Goal: Information Seeking & Learning: Check status

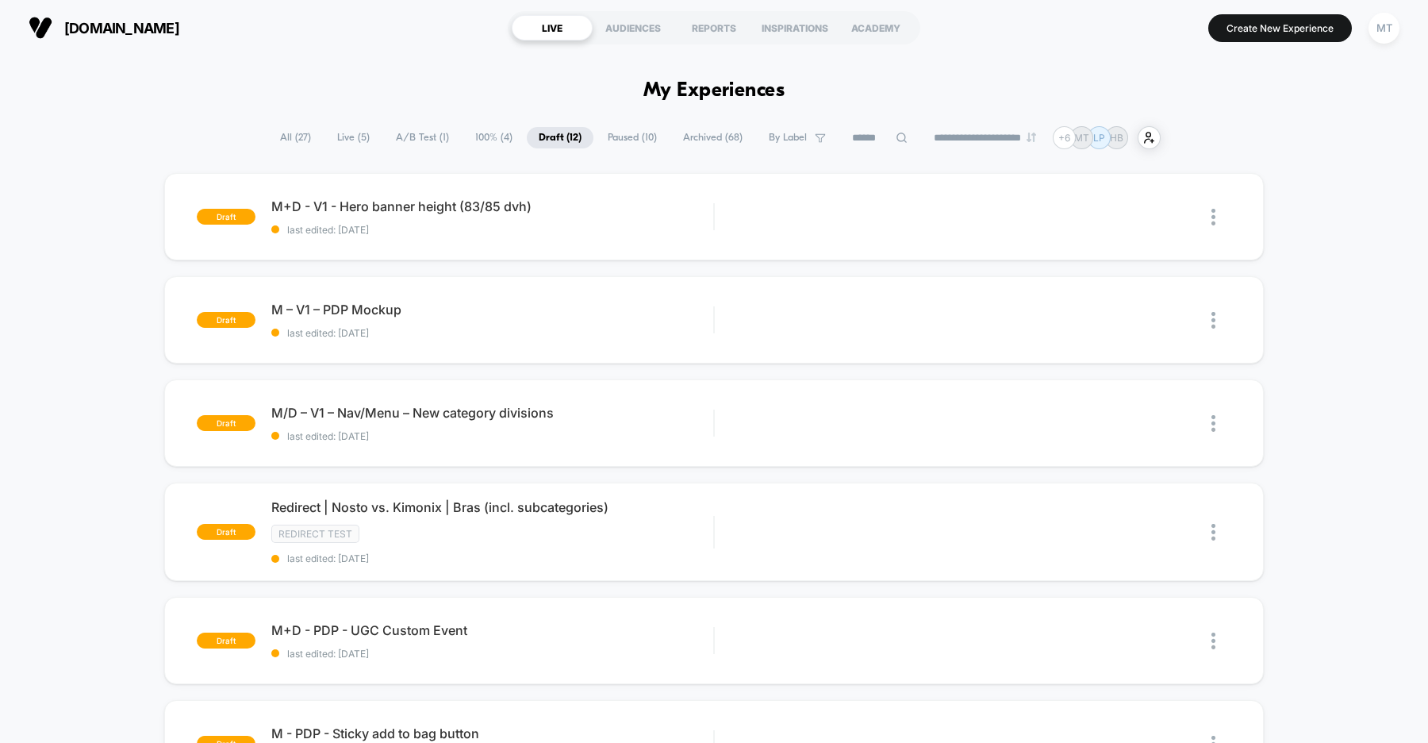
click at [424, 136] on span "A/B Test ( 1 )" at bounding box center [422, 137] width 77 height 21
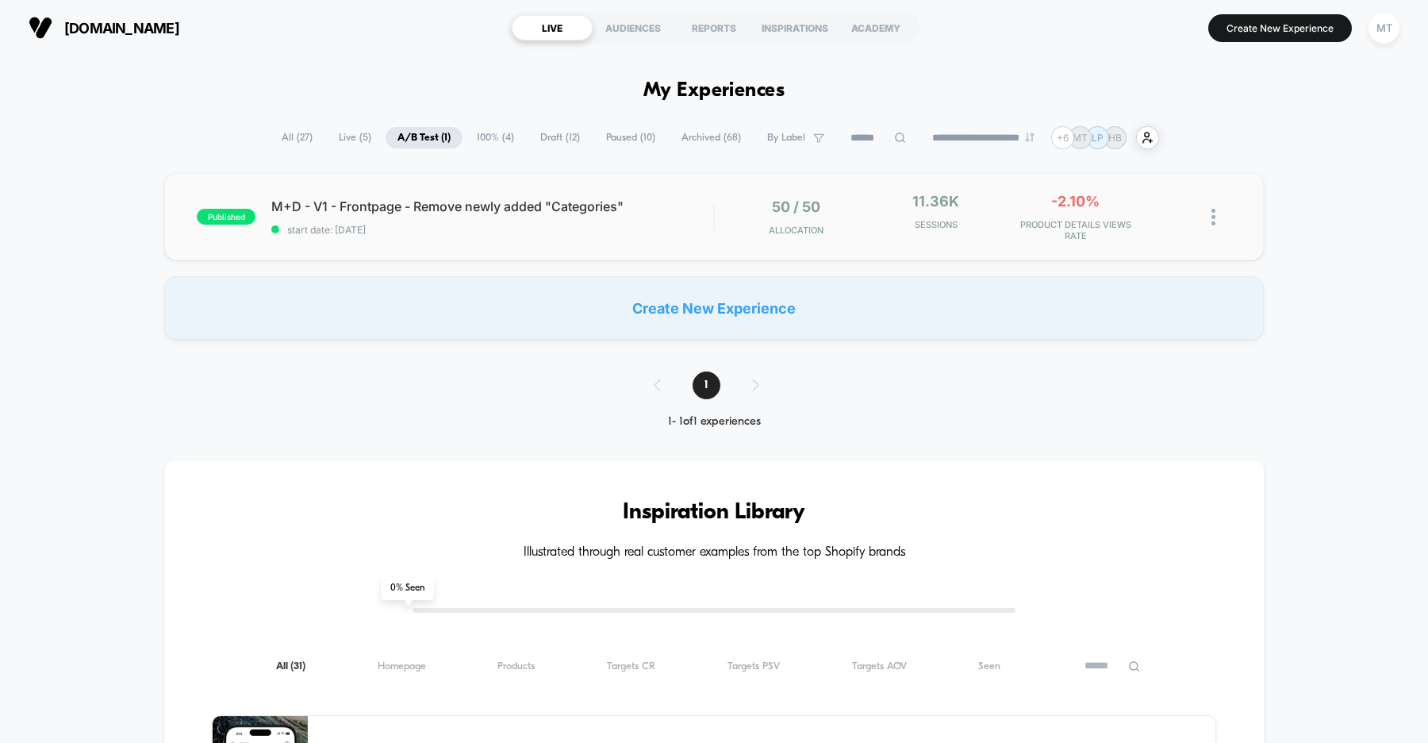
click at [493, 236] on div "published M+D - V1 - Frontpage - Remove newly added "Categories" start date: 8/…" at bounding box center [714, 216] width 1100 height 87
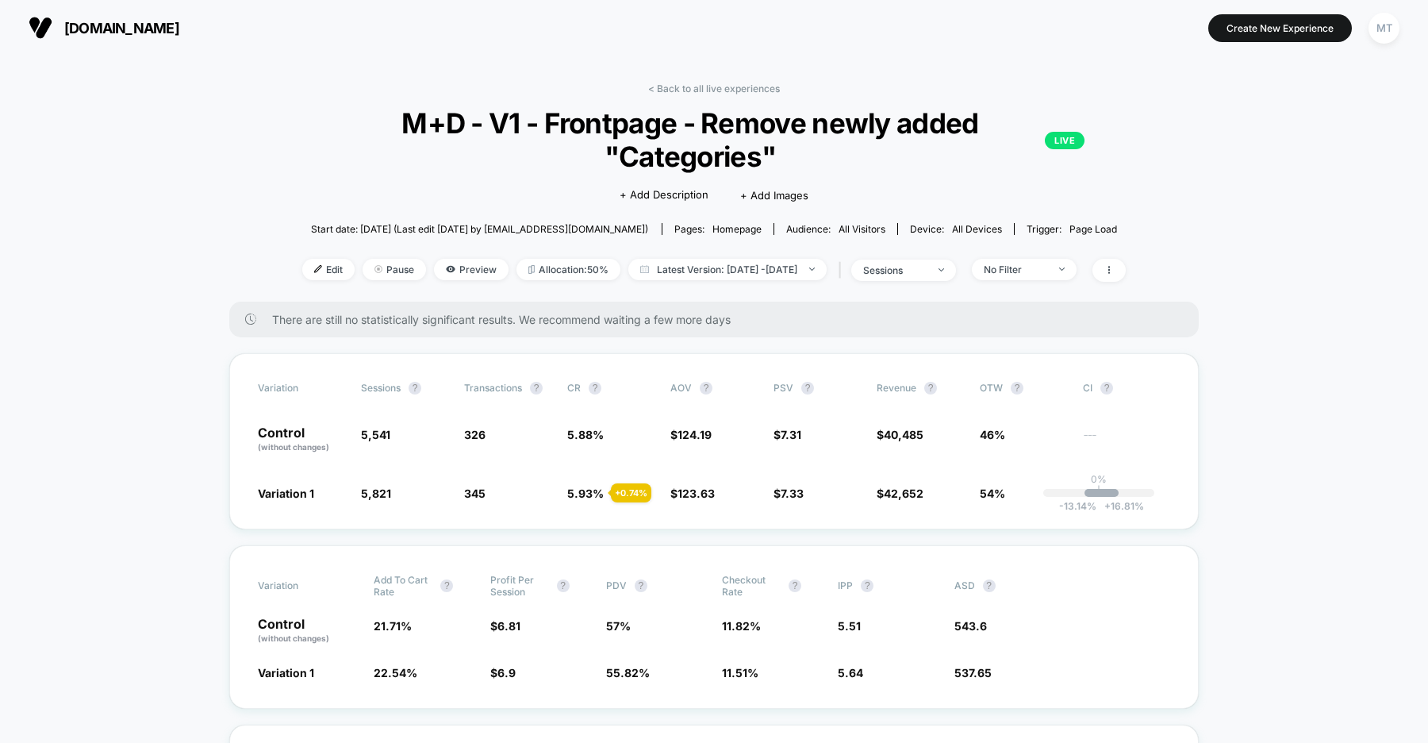
click at [161, 22] on span "us.organicbasics.com" at bounding box center [121, 28] width 115 height 17
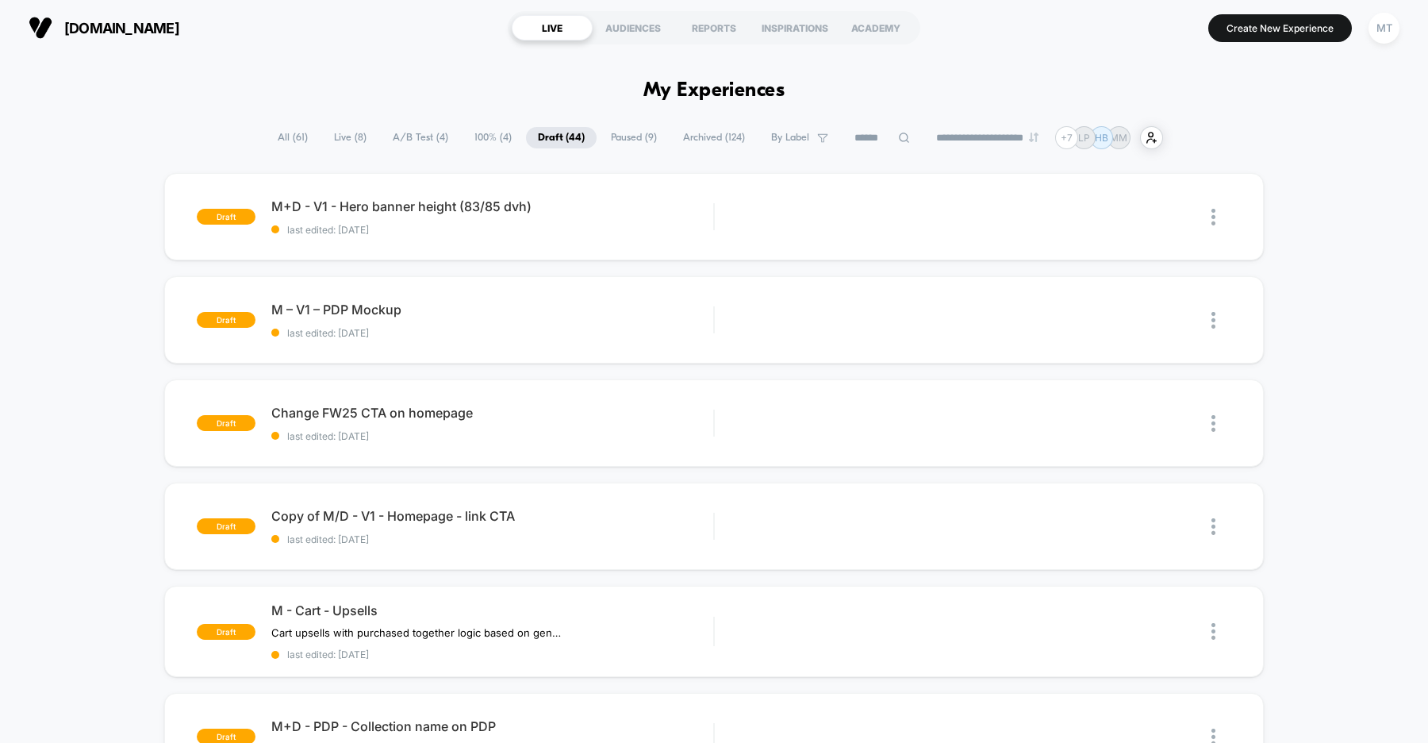
click at [414, 132] on span "A/B Test ( 4 )" at bounding box center [420, 137] width 79 height 21
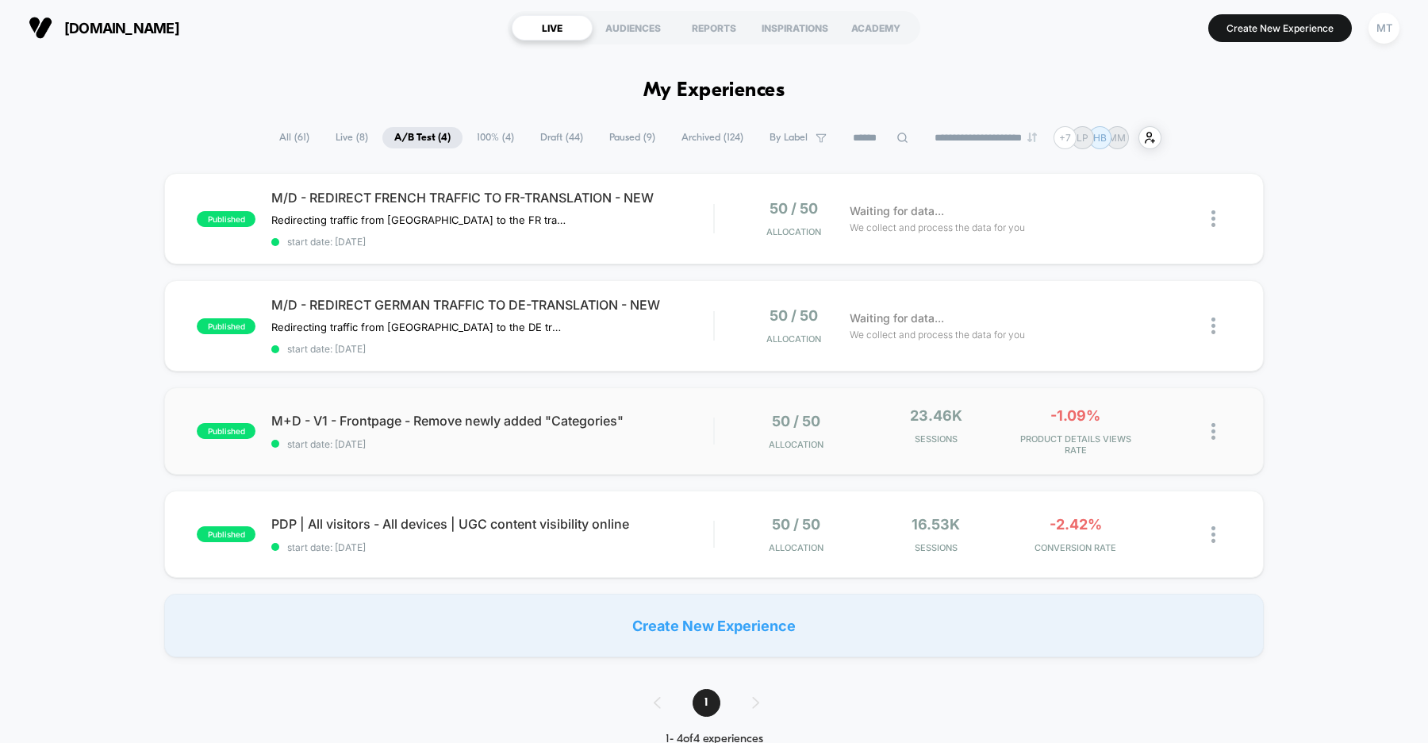
click at [505, 447] on div "published M+D - V1 - Frontpage - Remove newly added "Categories" start date: [D…" at bounding box center [714, 430] width 1100 height 87
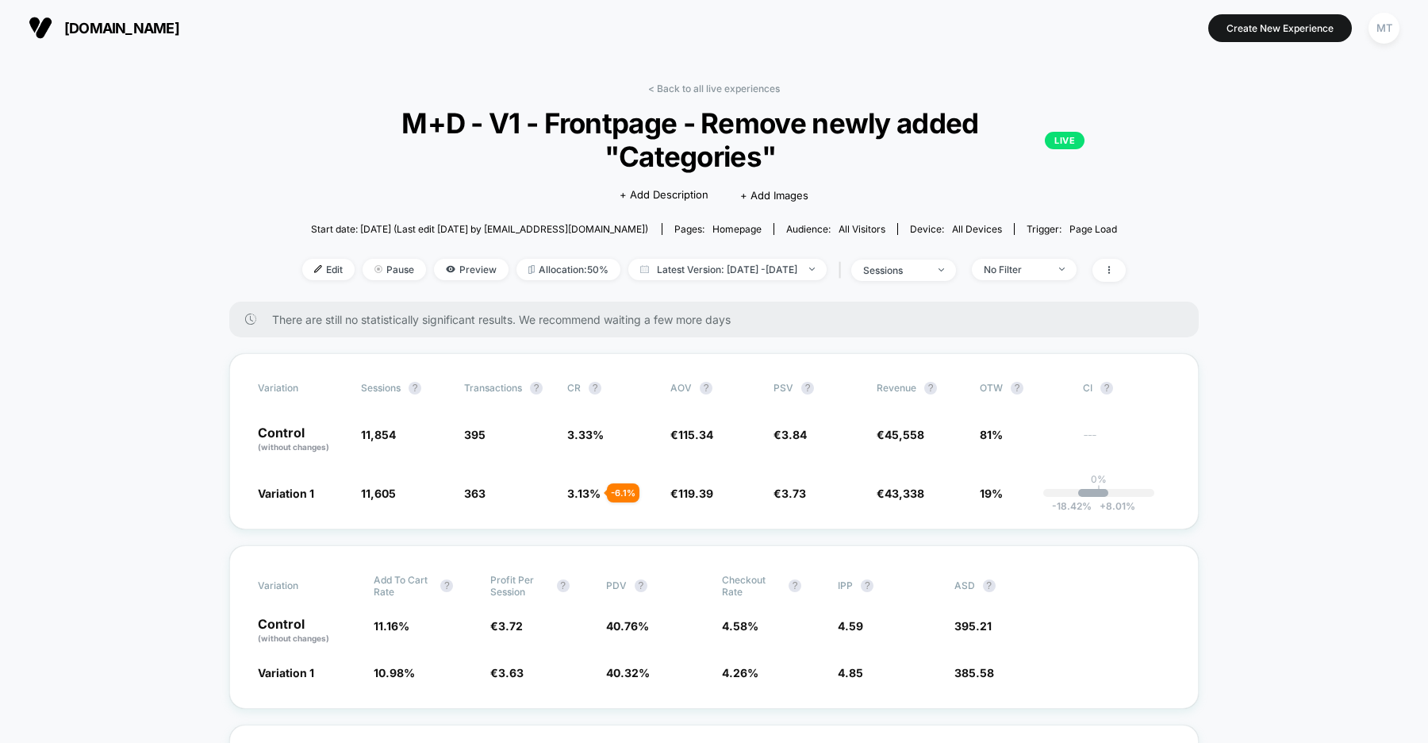
click at [149, 16] on button "[DOMAIN_NAME]" at bounding box center [104, 27] width 160 height 25
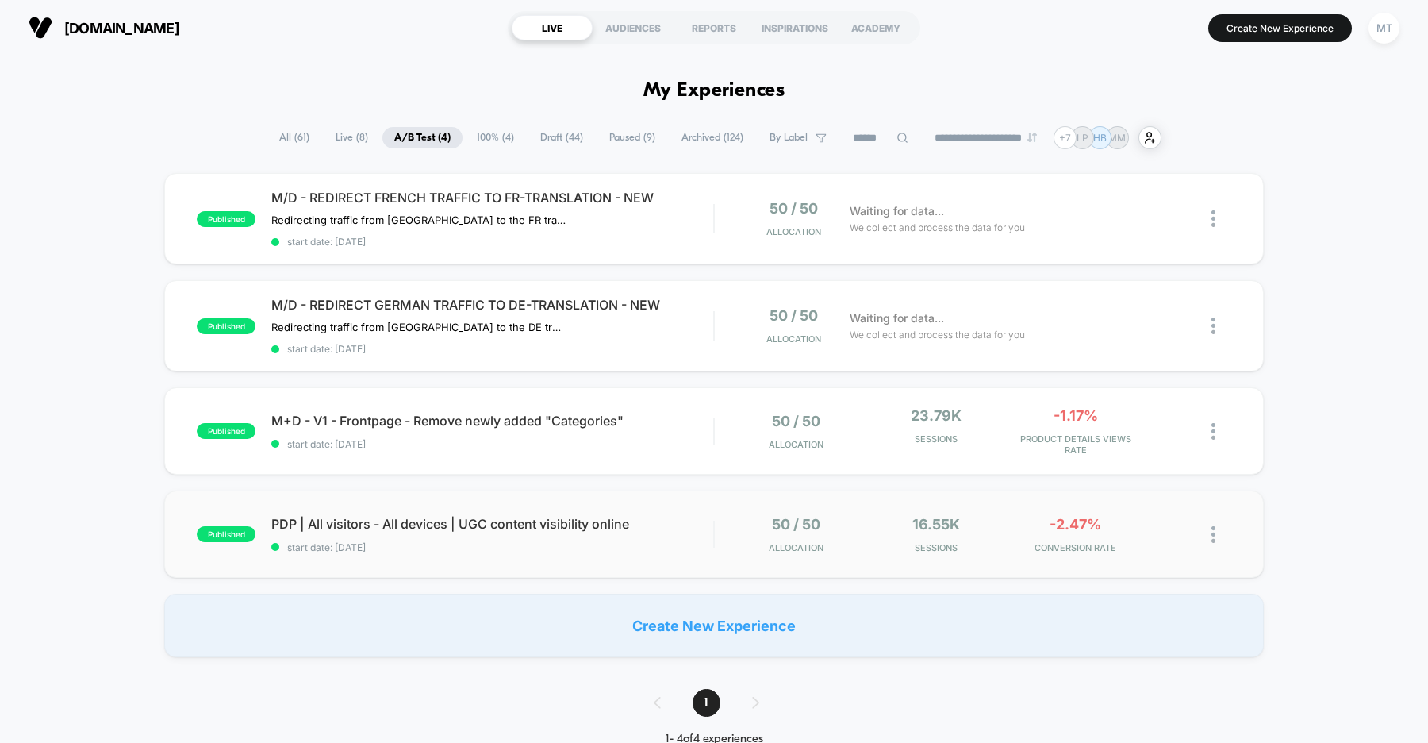
click at [519, 558] on div "published PDP | All visitors - All devices | UGC content visibility online star…" at bounding box center [714, 533] width 1100 height 87
click at [604, 136] on span "Paused ( 9 )" at bounding box center [632, 137] width 70 height 21
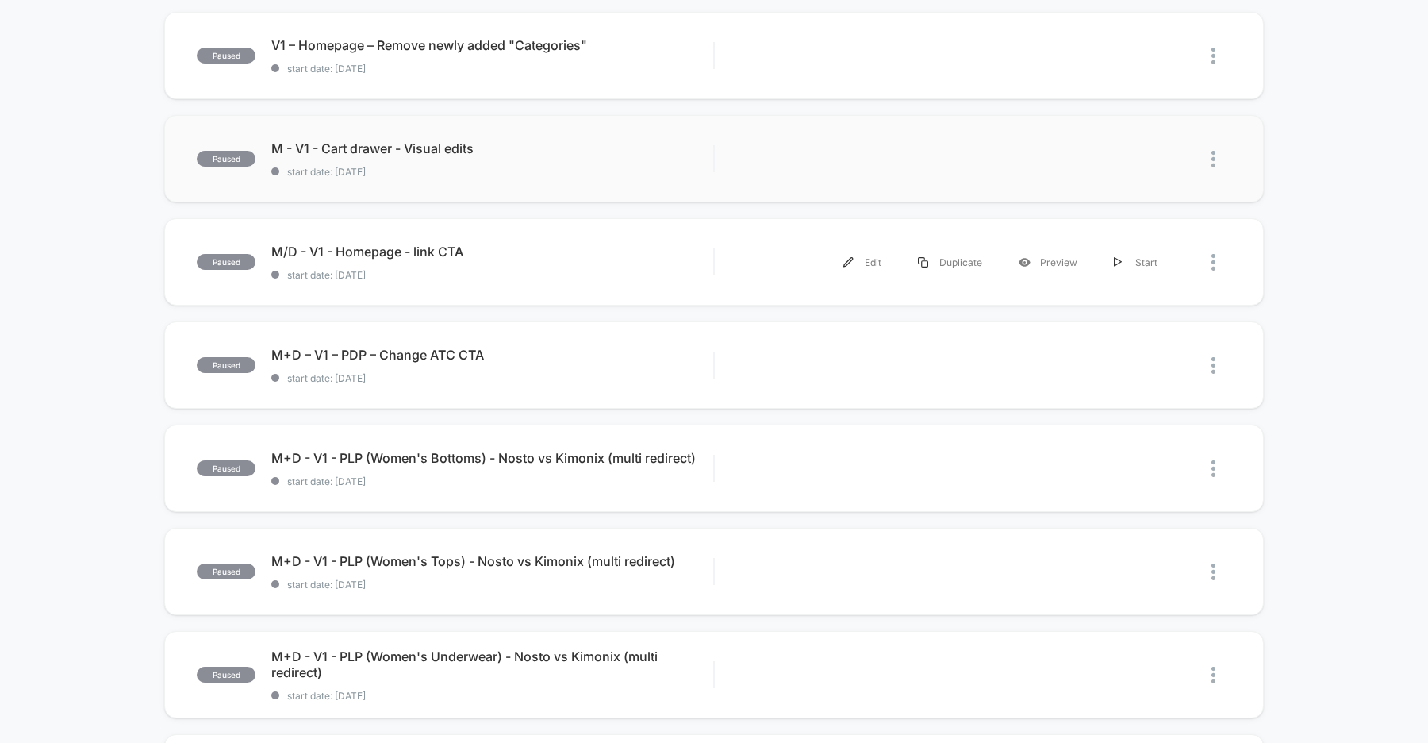
scroll to position [221, 0]
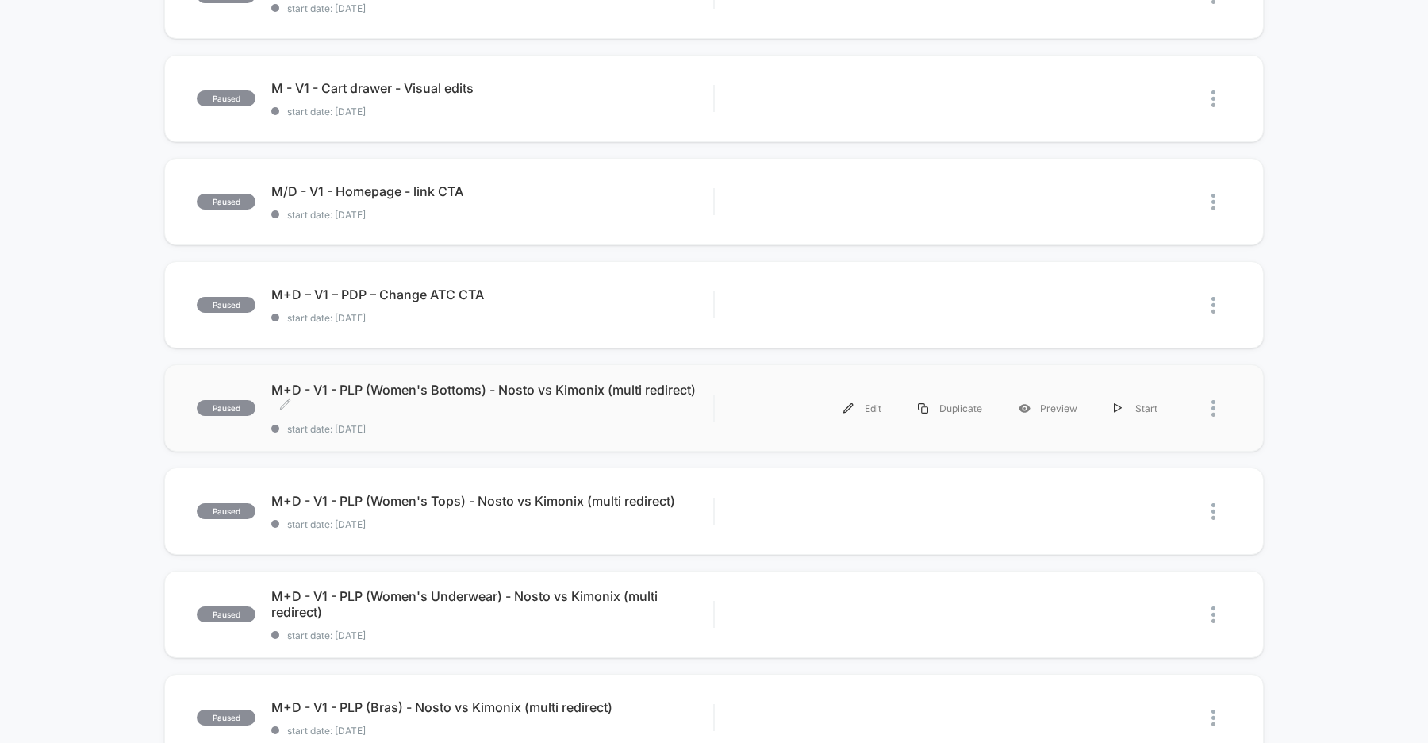
click at [618, 427] on span "start date: [DATE]" at bounding box center [492, 429] width 442 height 12
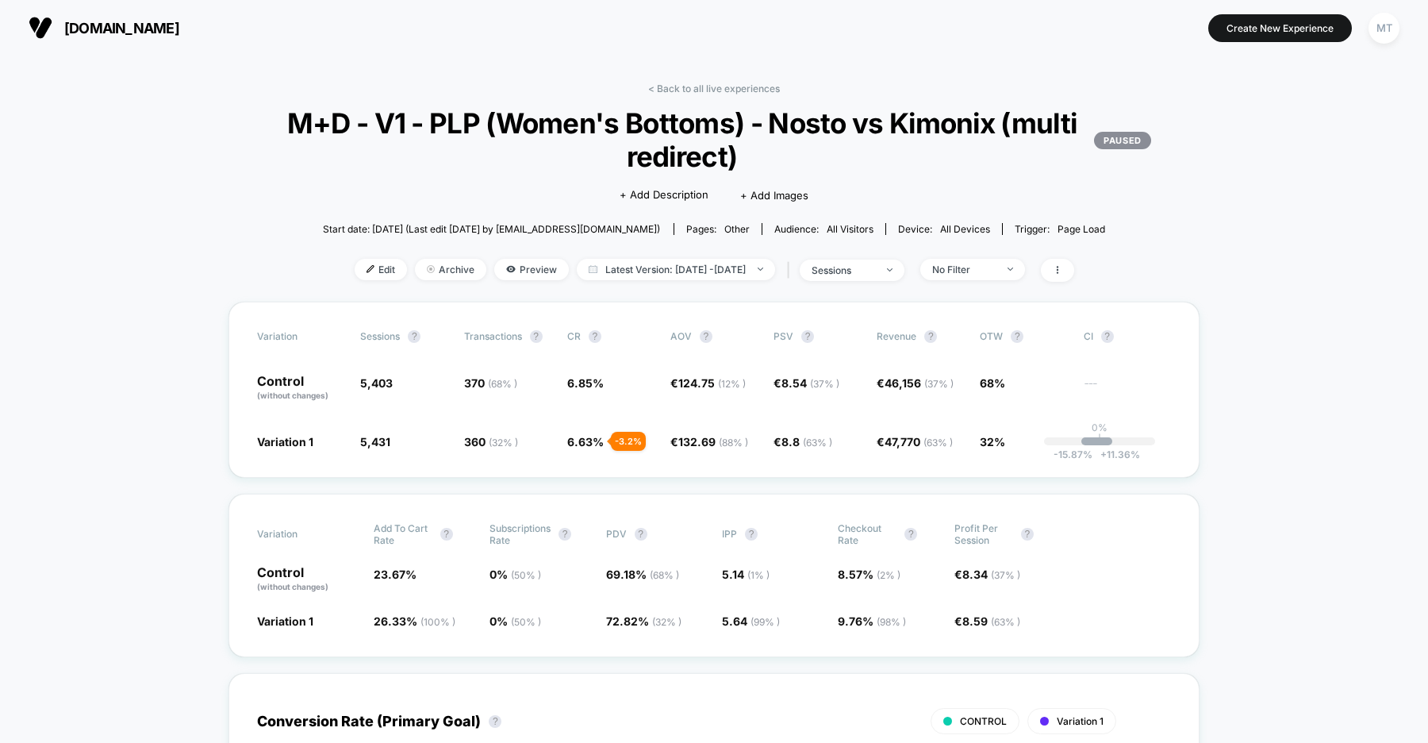
click at [136, 22] on span "[DOMAIN_NAME]" at bounding box center [121, 28] width 115 height 17
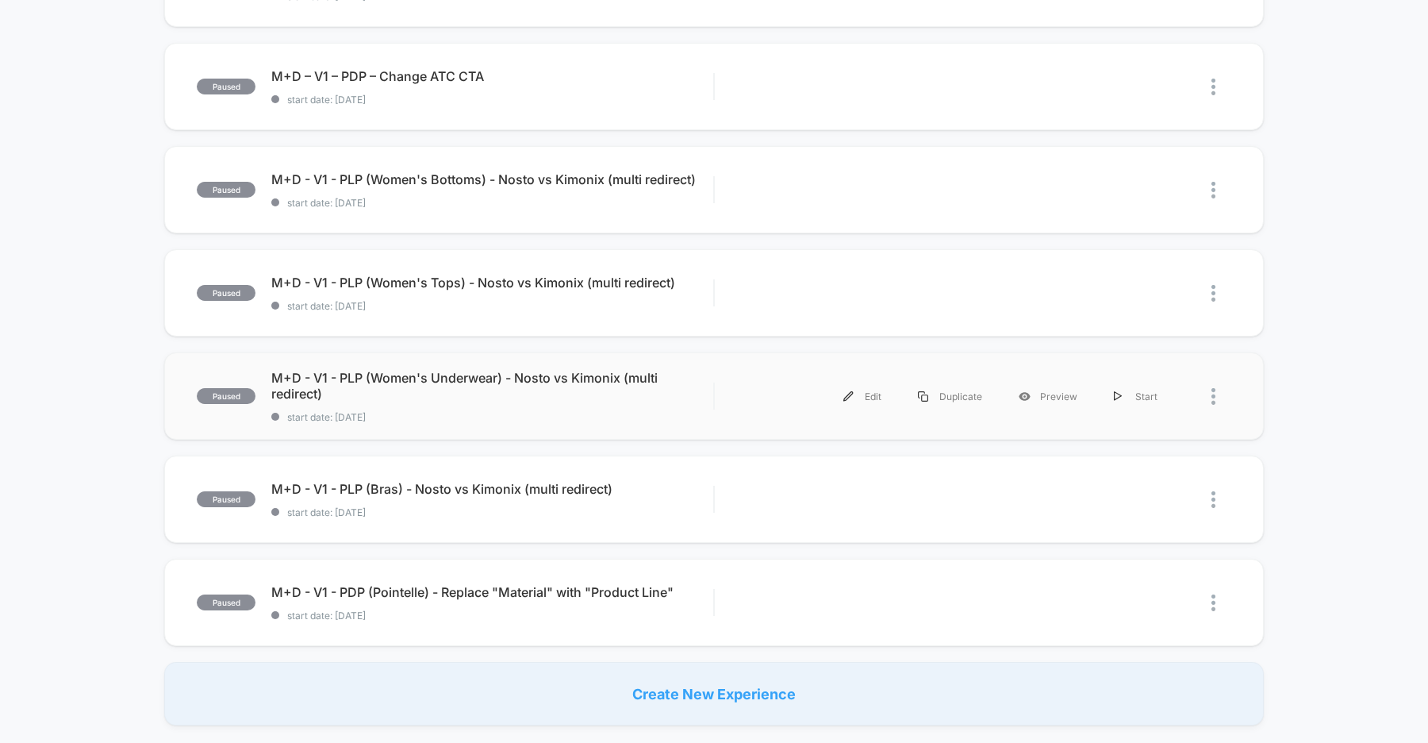
scroll to position [513, 0]
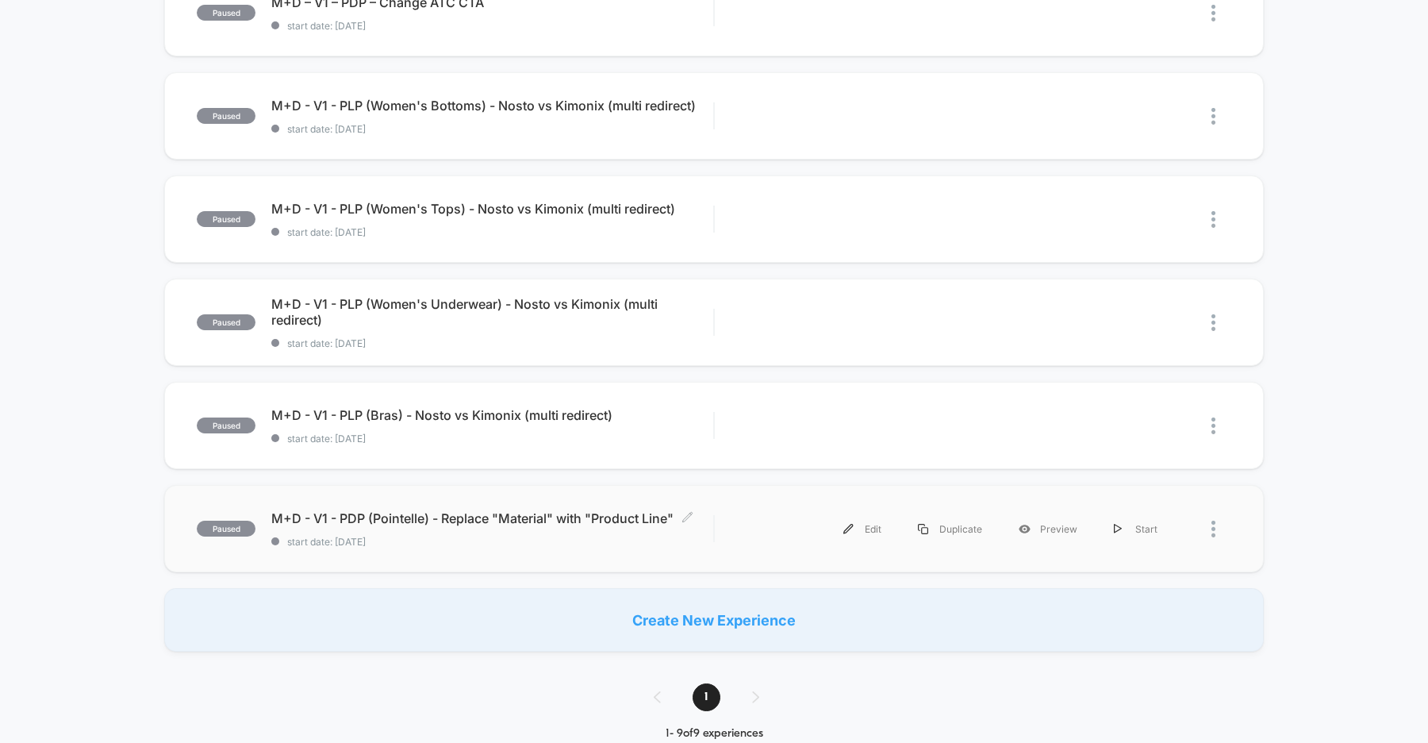
click at [468, 540] on span "start date: [DATE]" at bounding box center [492, 541] width 442 height 12
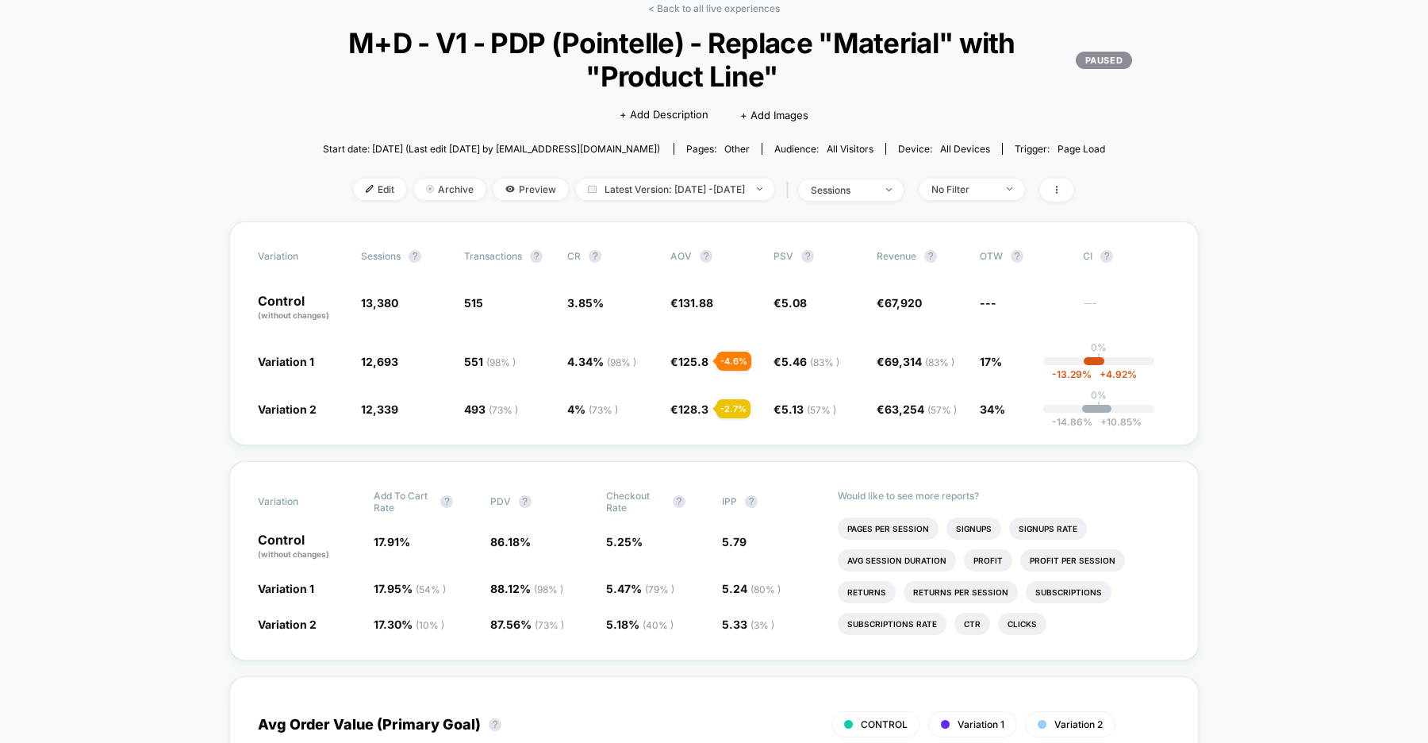
scroll to position [79, 0]
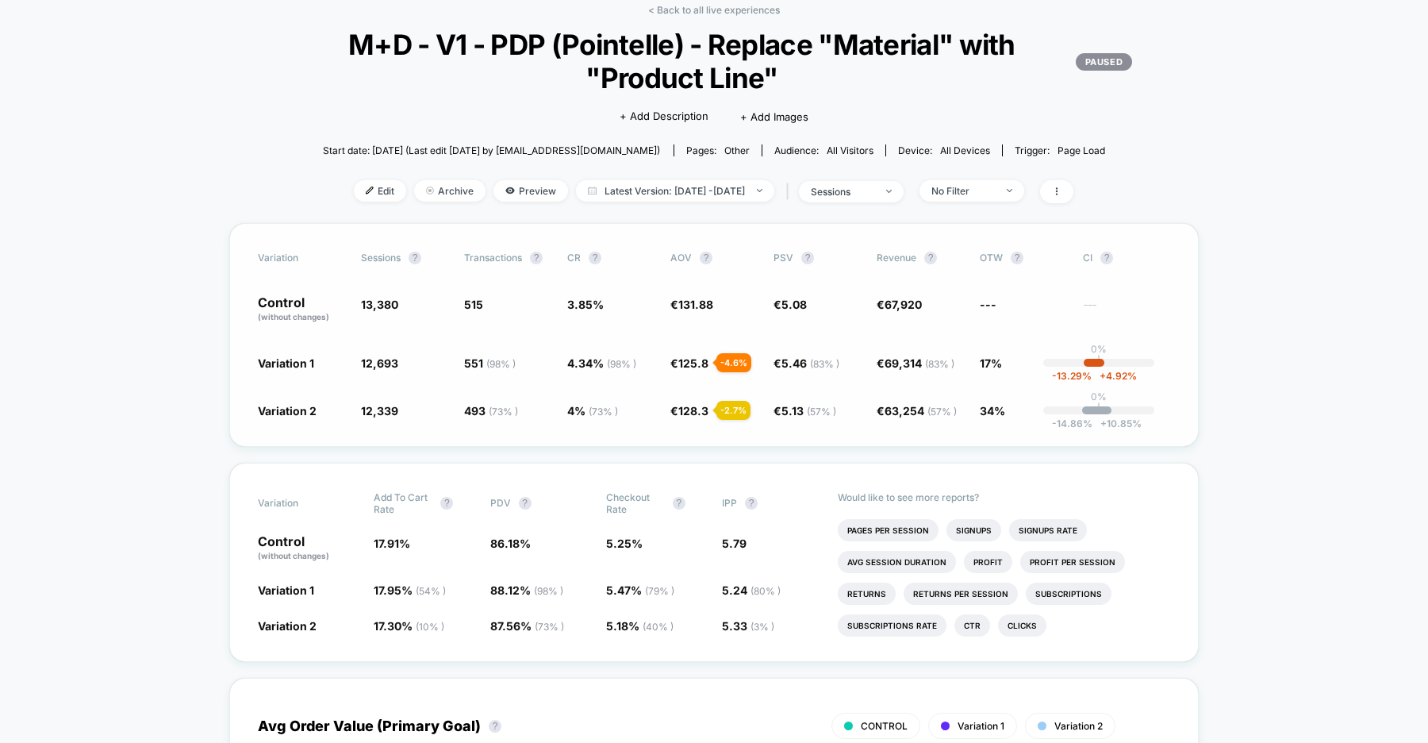
click at [699, 360] on span "125.8" at bounding box center [693, 362] width 30 height 13
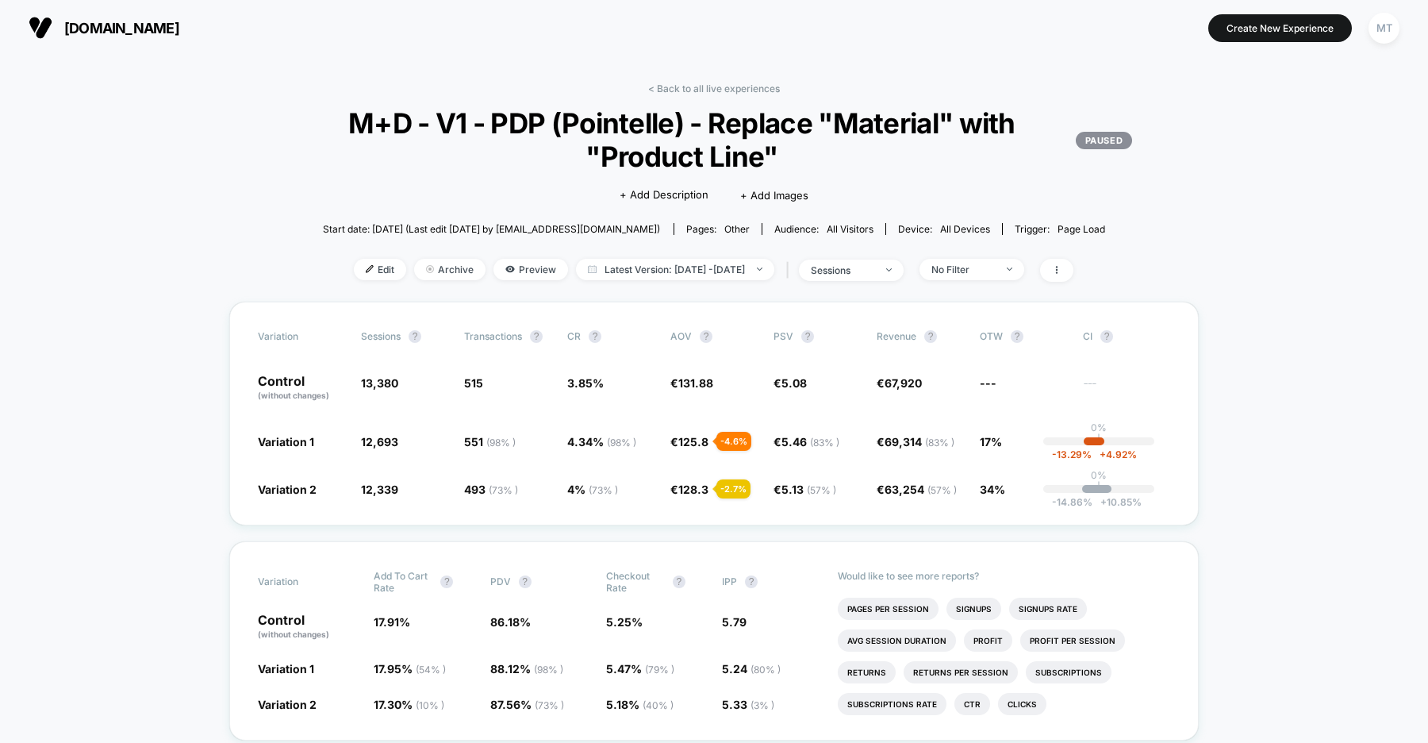
click at [102, 33] on span "[DOMAIN_NAME]" at bounding box center [121, 28] width 115 height 17
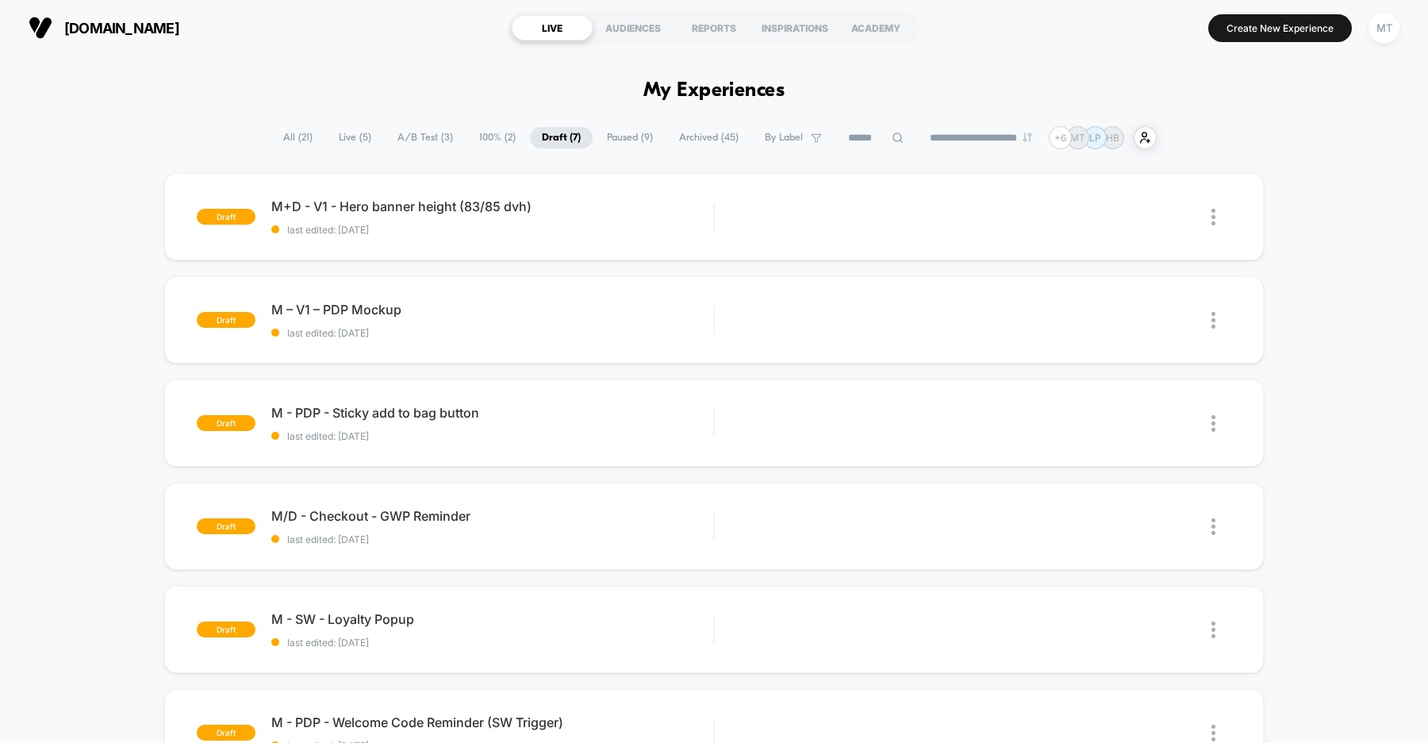
click at [395, 136] on span "A/B Test ( 3 )" at bounding box center [425, 137] width 79 height 21
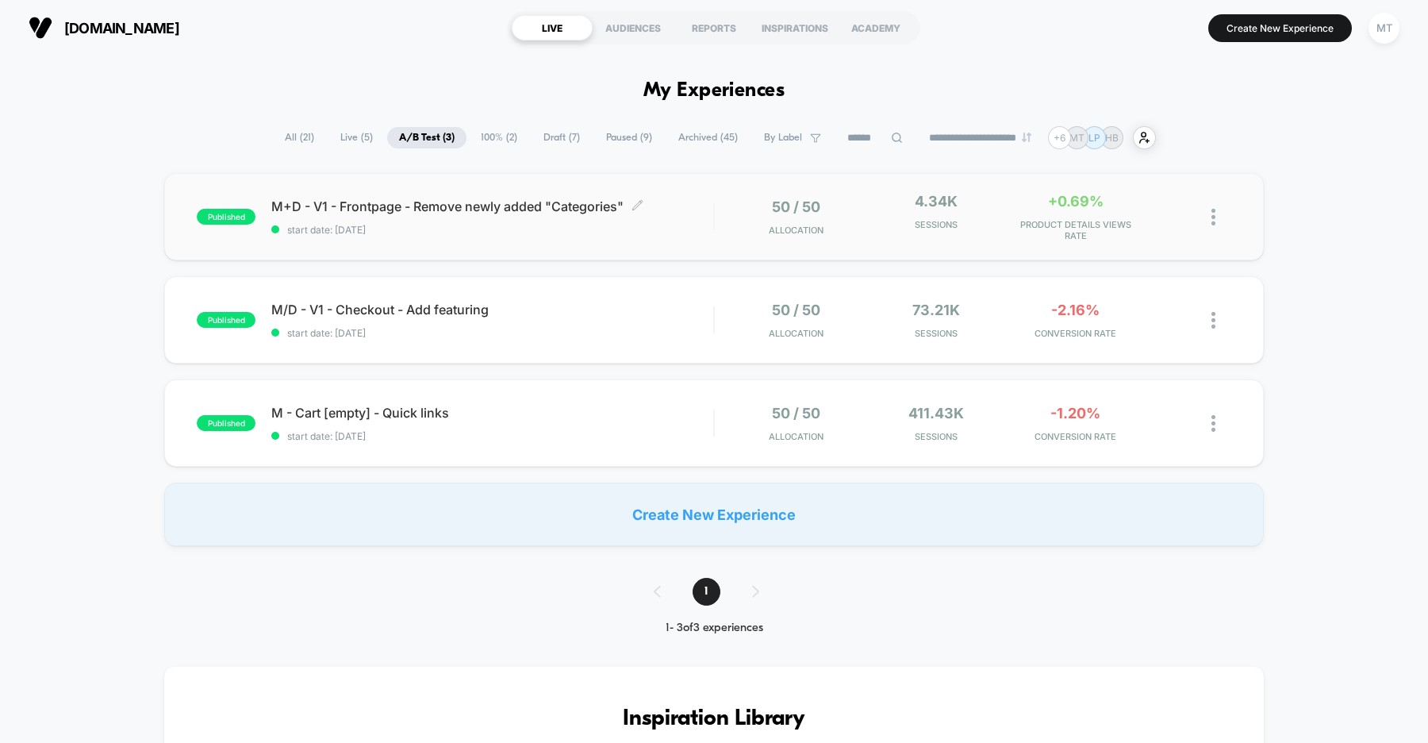
click at [515, 227] on span "start date: [DATE]" at bounding box center [492, 230] width 442 height 12
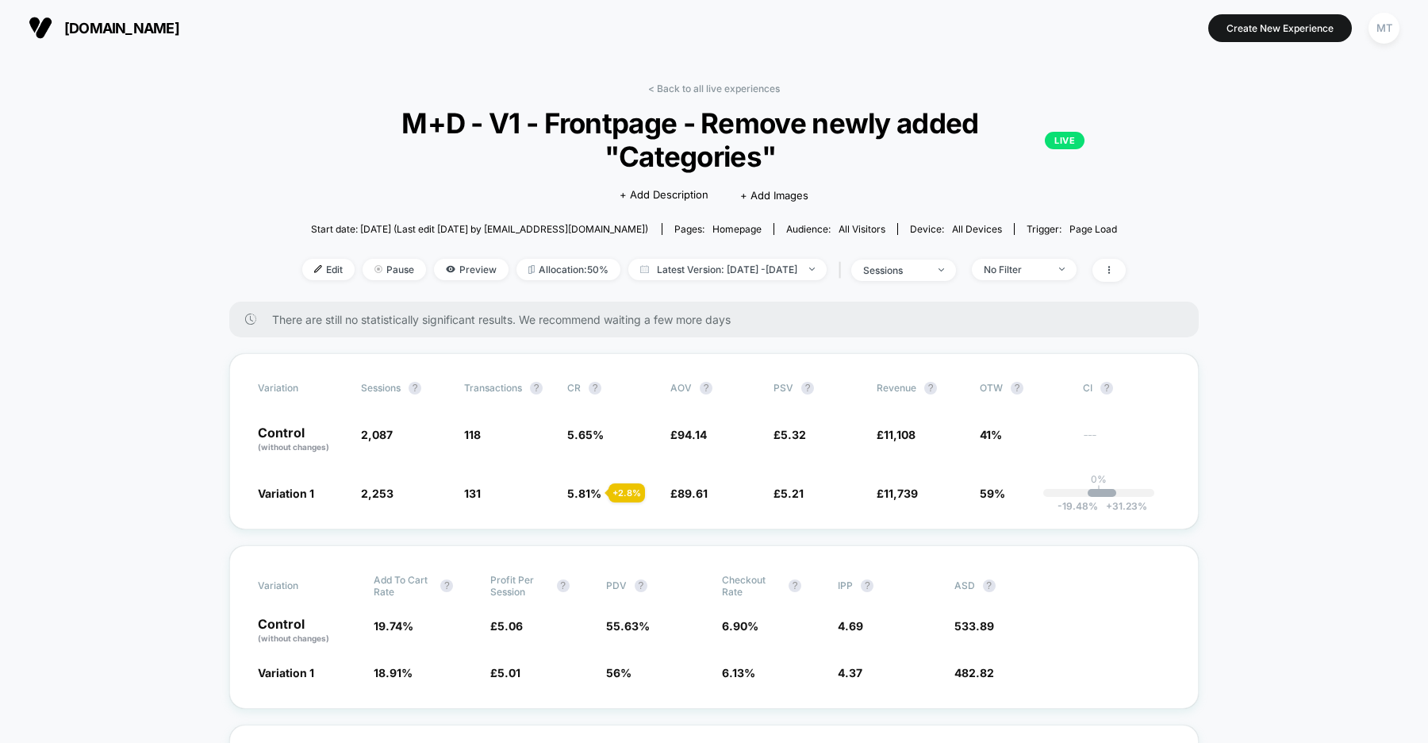
click at [179, 26] on span "uk.organicbasics.com" at bounding box center [121, 28] width 115 height 17
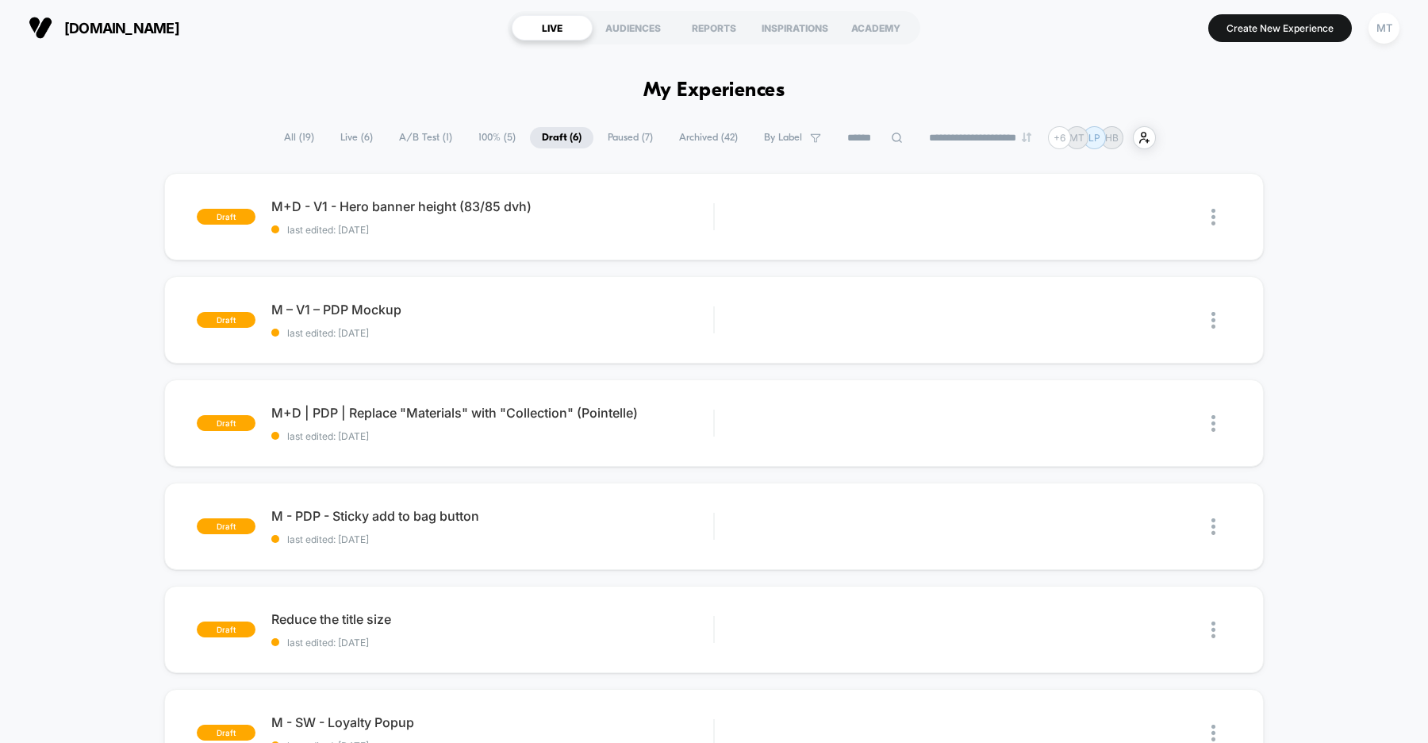
click at [428, 139] on span "A/B Test ( 1 )" at bounding box center [425, 137] width 77 height 21
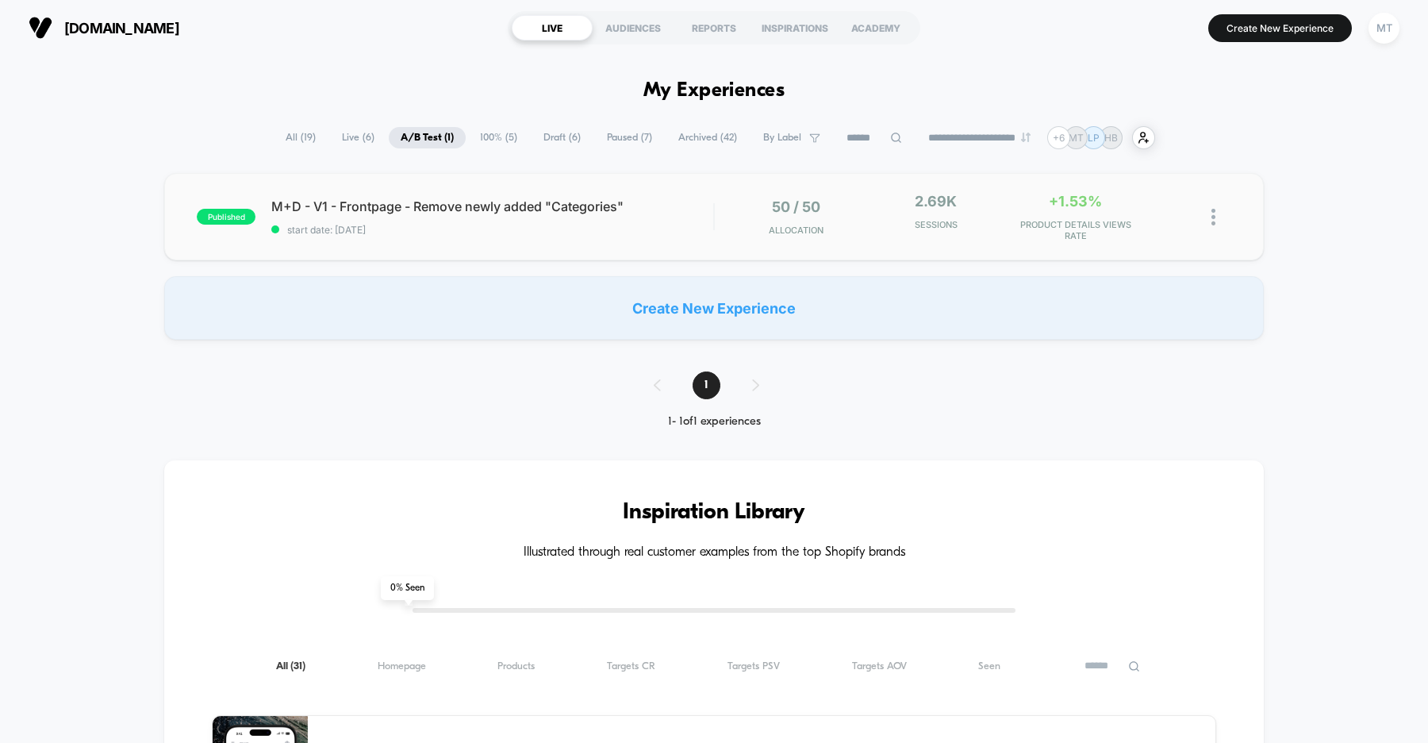
click at [484, 239] on div "published M+D - V1 - Frontpage - Remove newly added "Categories" start date: 8/…" at bounding box center [714, 216] width 1100 height 87
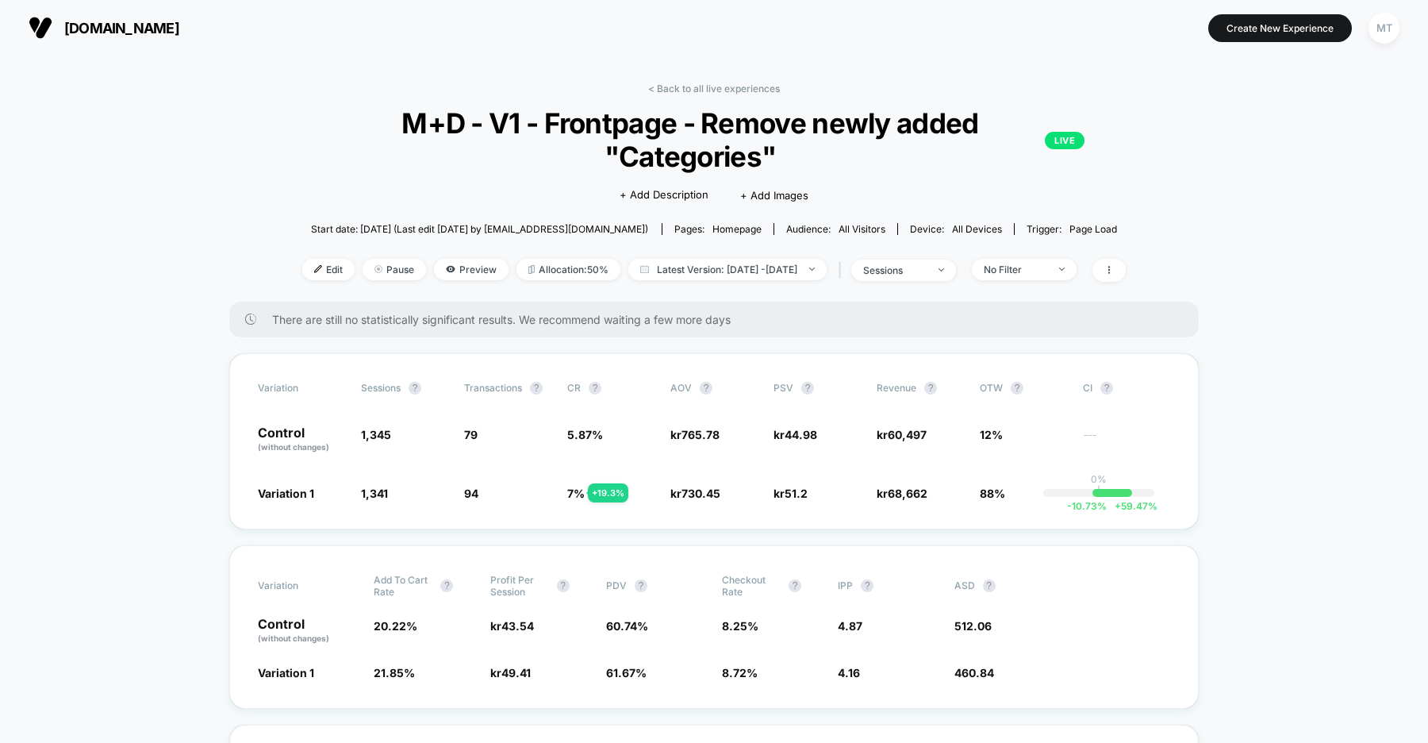
click at [179, 33] on span "dk.organicbasics.com" at bounding box center [121, 28] width 115 height 17
